Goal: Check status: Check status

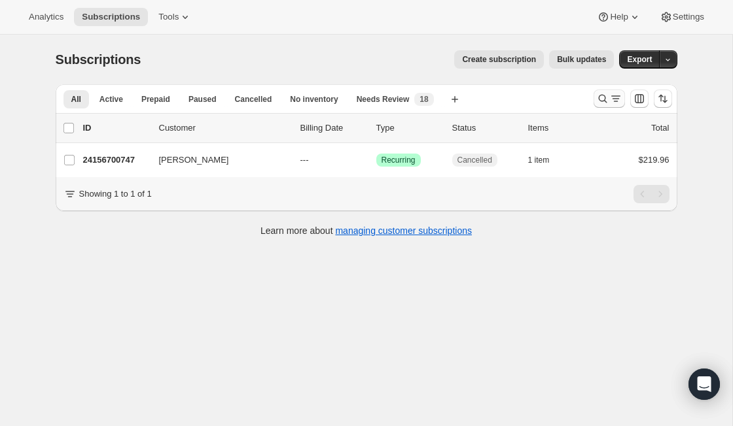
click at [612, 97] on icon "Search and filter results" at bounding box center [615, 98] width 13 height 13
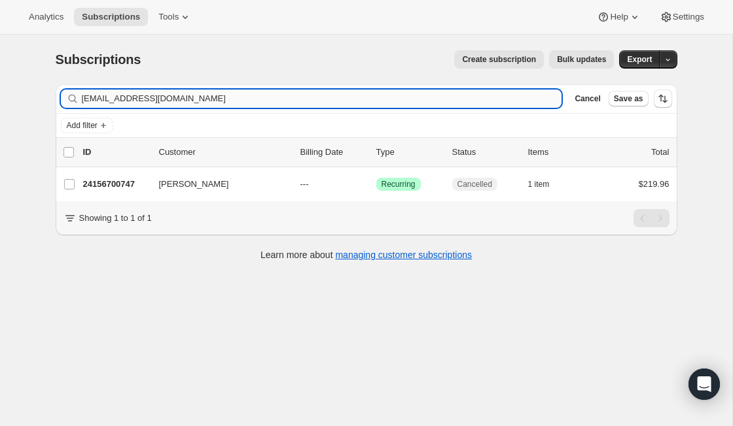
click at [241, 100] on input "[EMAIL_ADDRESS][DOMAIN_NAME]" at bounding box center [322, 99] width 480 height 18
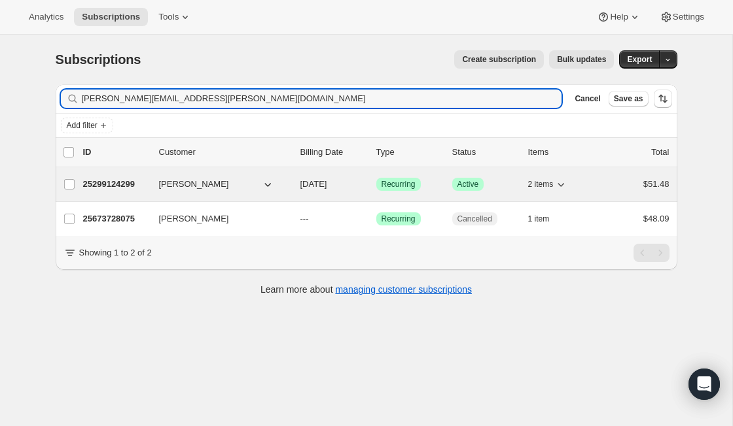
type input "[PERSON_NAME][EMAIL_ADDRESS][PERSON_NAME][DOMAIN_NAME]"
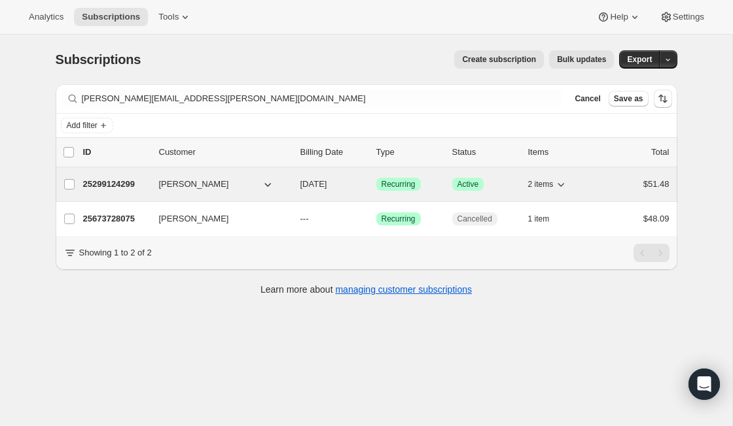
click at [109, 182] on p "25299124299" at bounding box center [115, 184] width 65 height 13
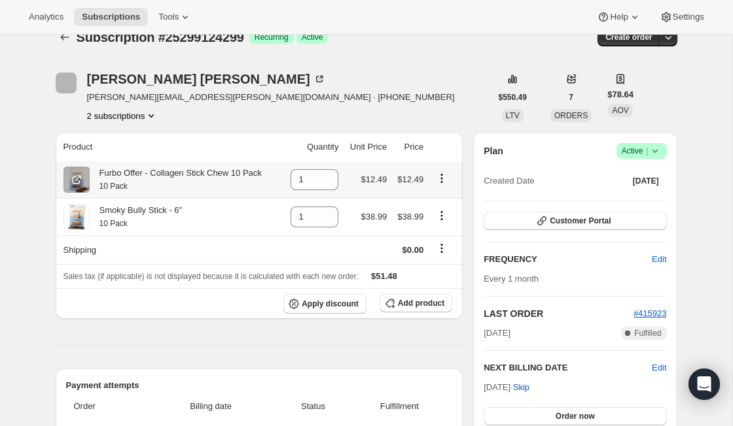
scroll to position [23, 0]
